Goal: Task Accomplishment & Management: Use online tool/utility

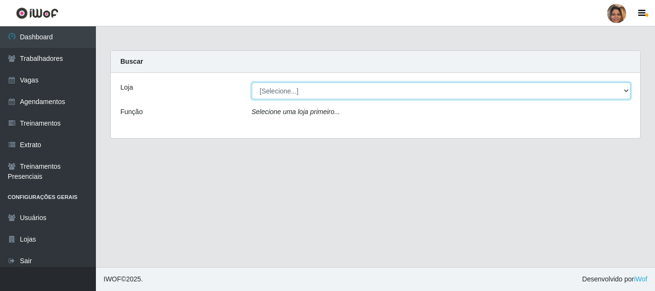
click at [629, 89] on select "[Selecione...] Mar Vermelho - CEASA Mar Vermelho - Centro de Distribuição" at bounding box center [441, 91] width 379 height 17
select select "474"
click at [252, 83] on select "[Selecione...] Mar Vermelho - CEASA Mar Vermelho - Centro de Distribuição" at bounding box center [441, 91] width 379 height 17
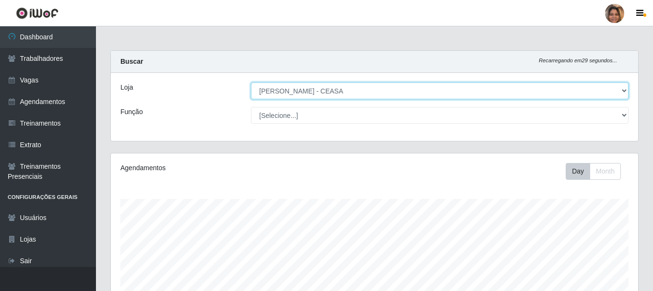
scroll to position [199, 527]
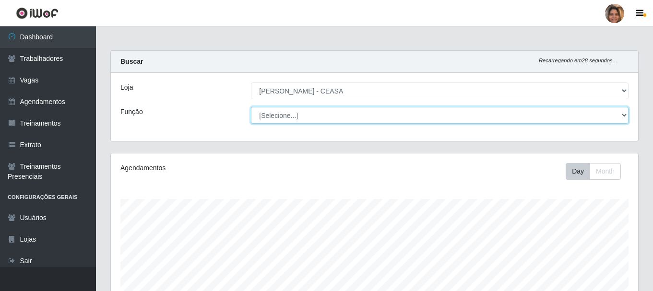
click at [623, 114] on select "[Selecione...] Repositor Repositor + Repositor ++" at bounding box center [440, 115] width 378 height 17
select select "24"
click at [251, 107] on select "[Selecione...] Repositor Repositor + Repositor ++" at bounding box center [440, 115] width 378 height 17
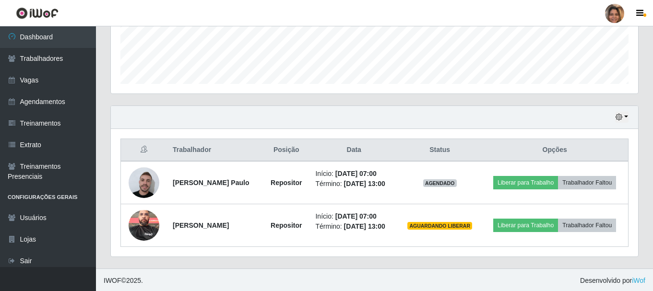
scroll to position [260, 0]
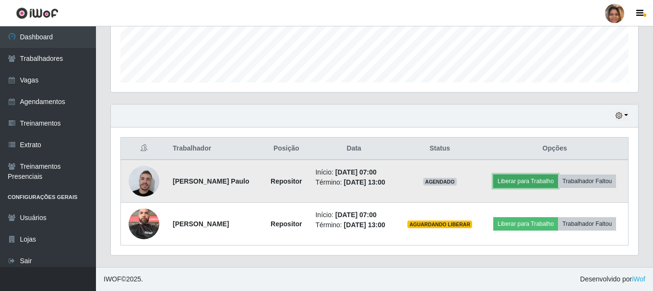
click at [547, 184] on button "Liberar para Trabalho" at bounding box center [525, 181] width 65 height 13
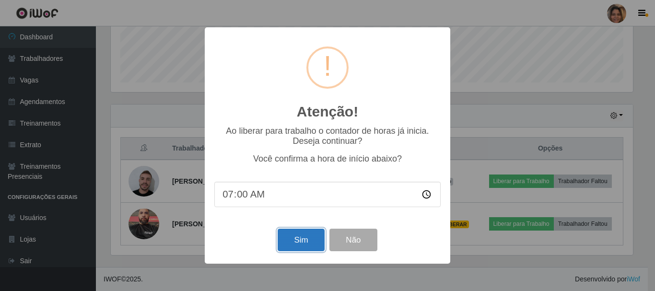
click at [290, 243] on button "Sim" at bounding box center [301, 240] width 47 height 23
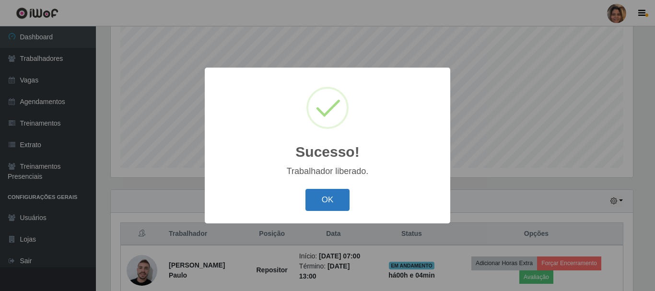
click at [334, 202] on button "OK" at bounding box center [328, 200] width 45 height 23
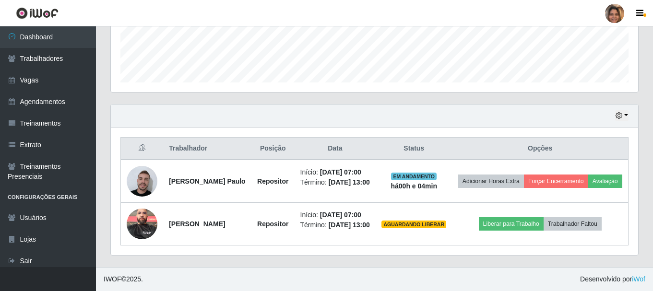
scroll to position [275, 0]
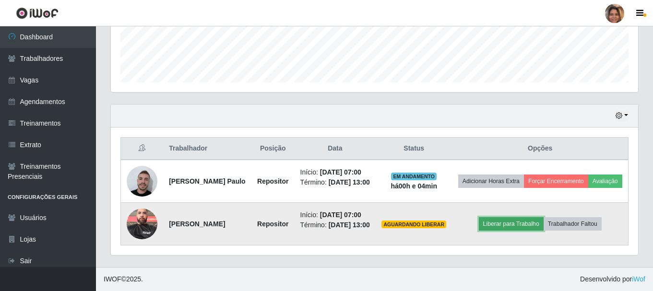
click at [513, 221] on button "Liberar para Trabalho" at bounding box center [511, 223] width 65 height 13
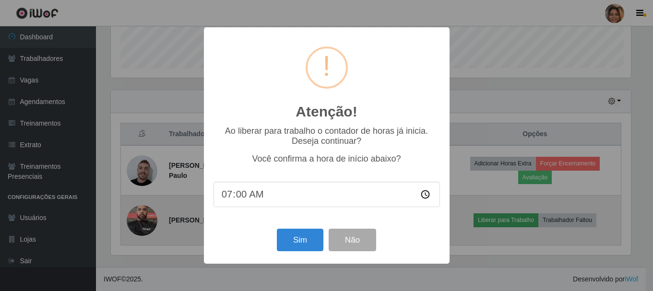
scroll to position [199, 522]
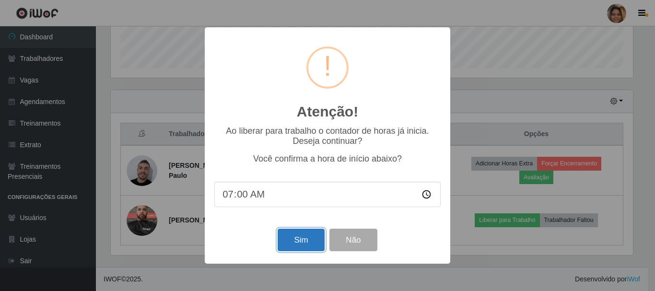
click at [293, 237] on button "Sim" at bounding box center [301, 240] width 47 height 23
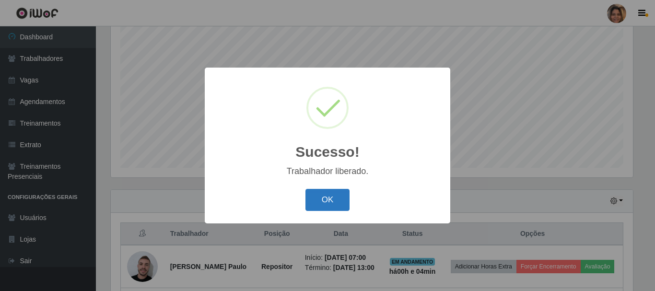
click at [329, 209] on button "OK" at bounding box center [328, 200] width 45 height 23
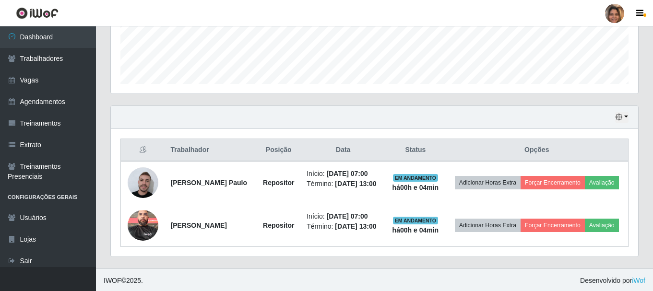
scroll to position [260, 0]
